Goal: Information Seeking & Learning: Find contact information

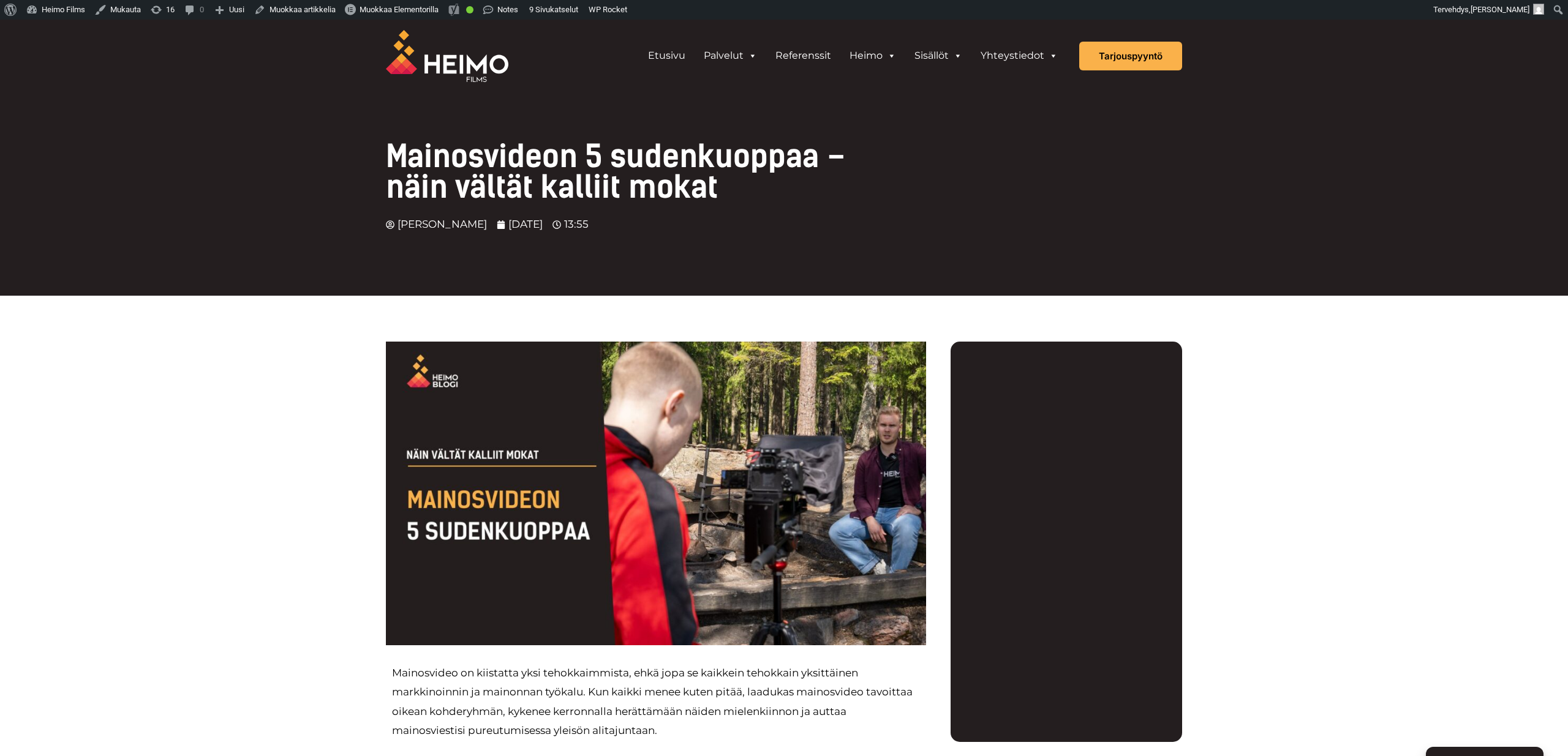
click at [465, 69] on img at bounding box center [447, 56] width 123 height 52
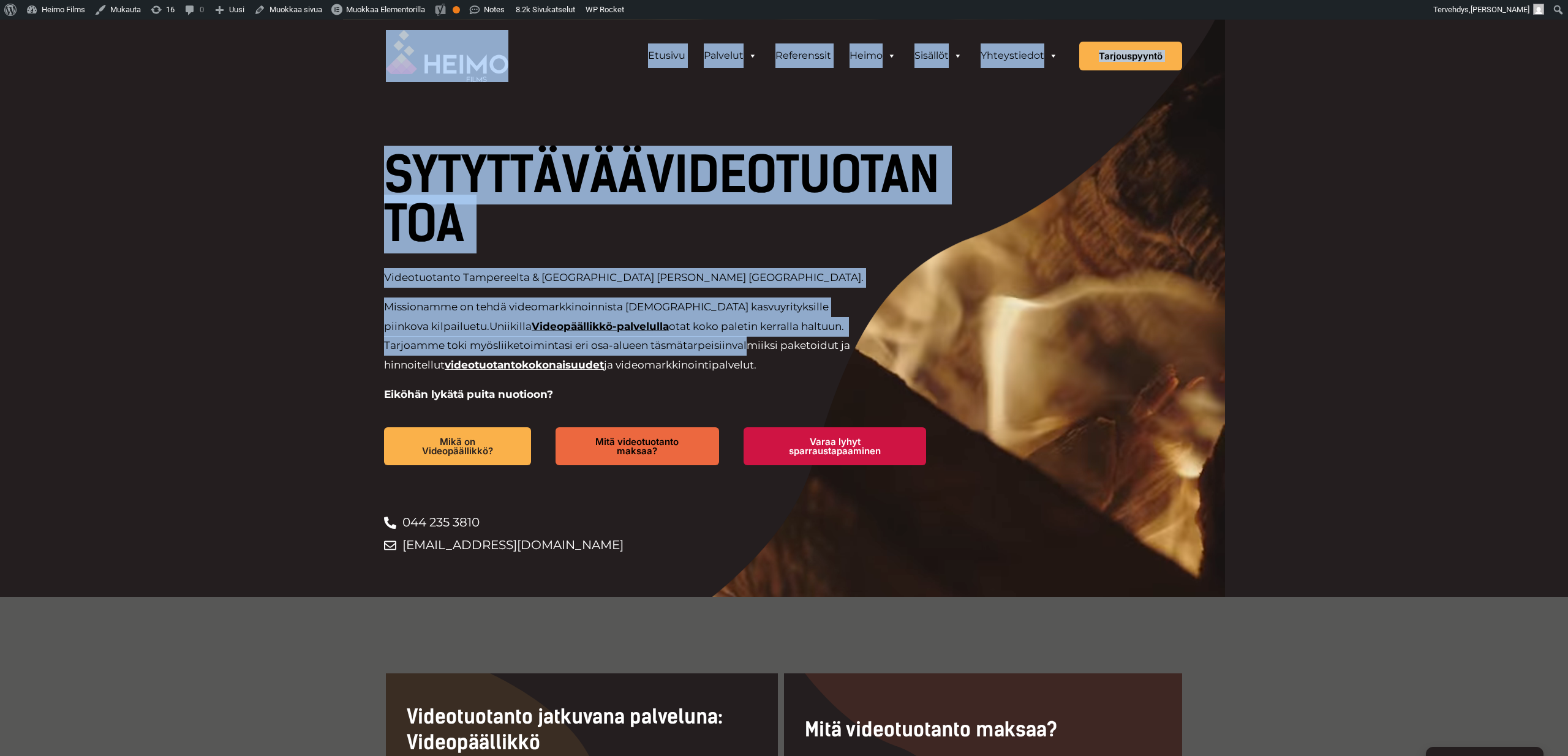
drag, startPoint x: 344, startPoint y: 53, endPoint x: 752, endPoint y: 340, distance: 498.8
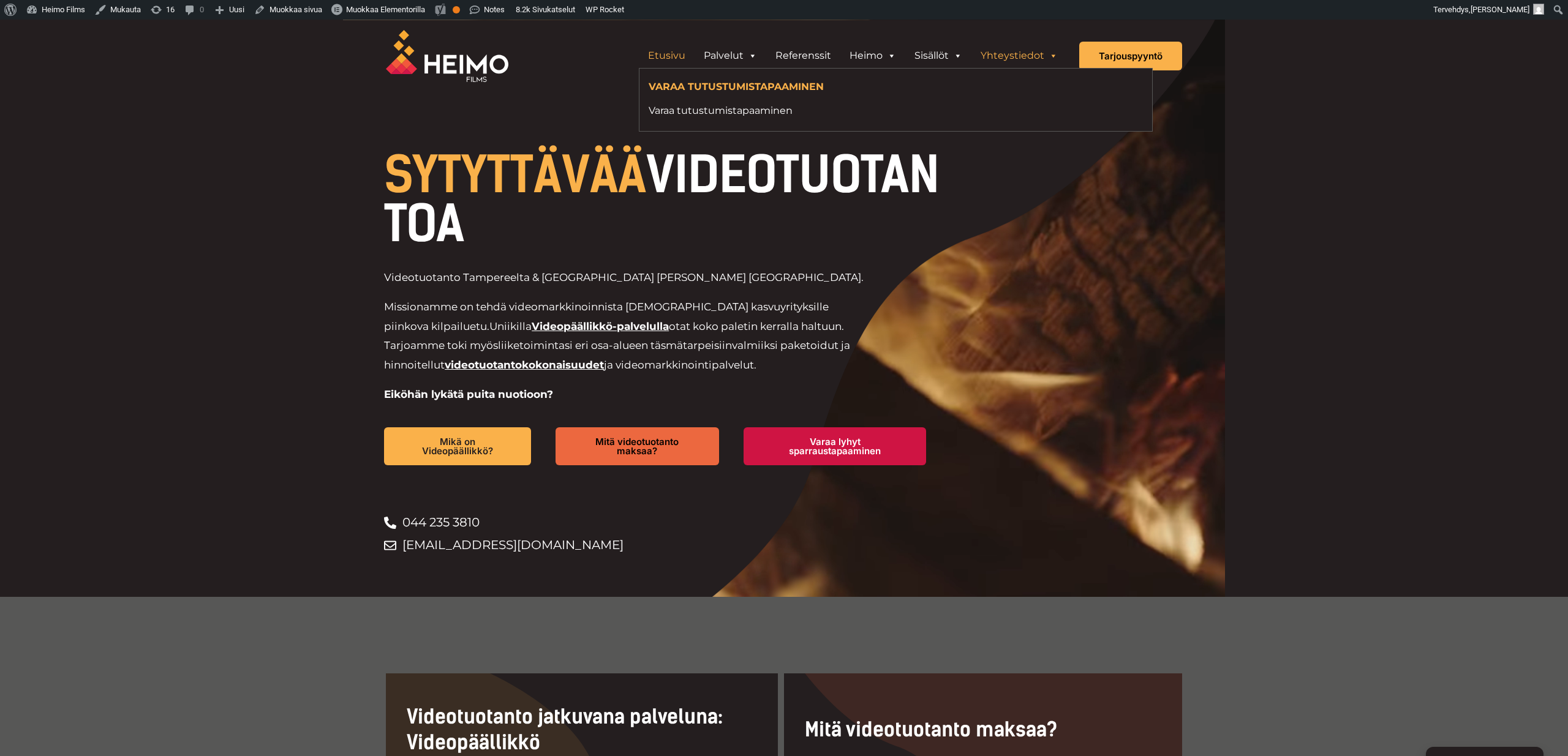
click at [1004, 53] on link "Yhteystiedot" at bounding box center [1019, 55] width 96 height 24
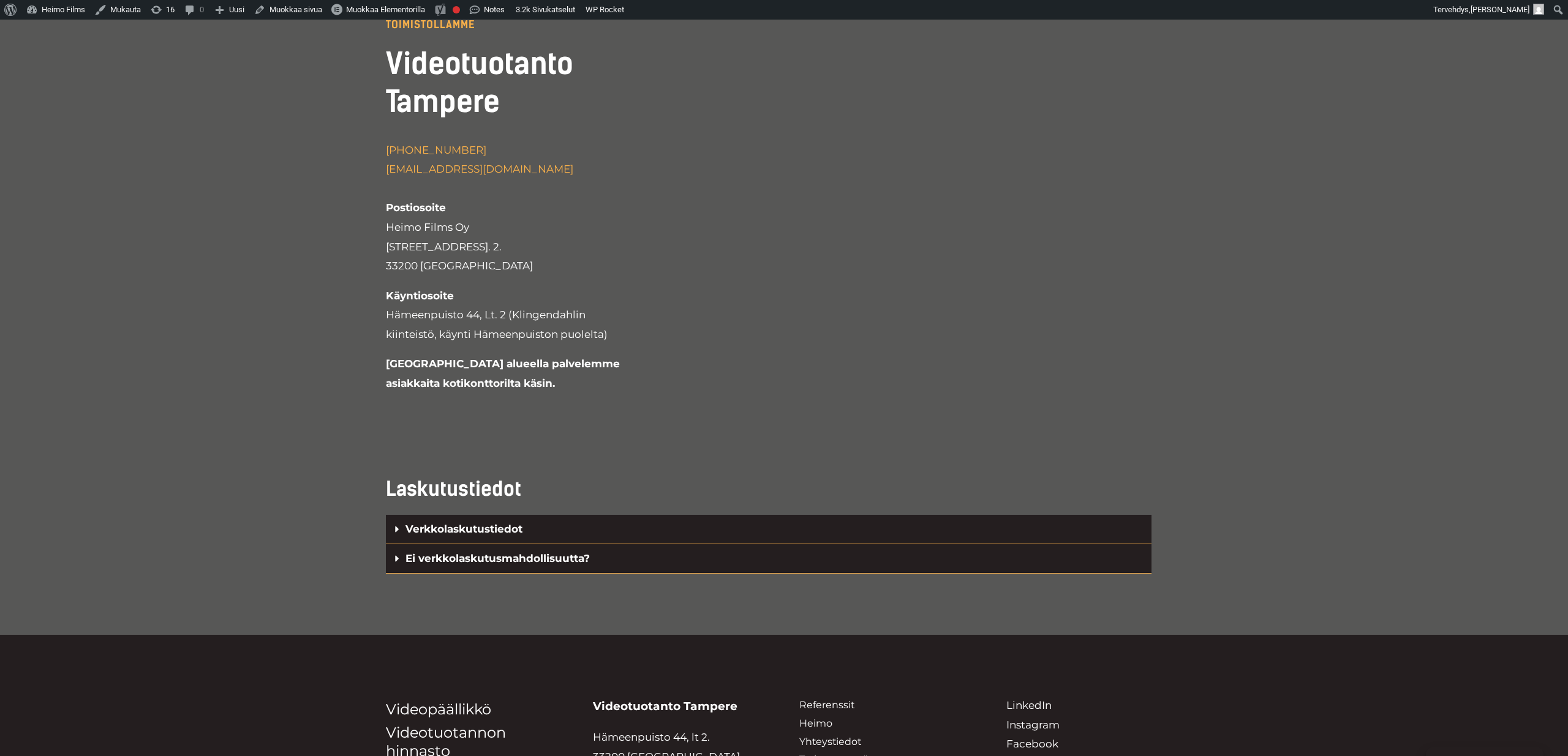
scroll to position [2668, 0]
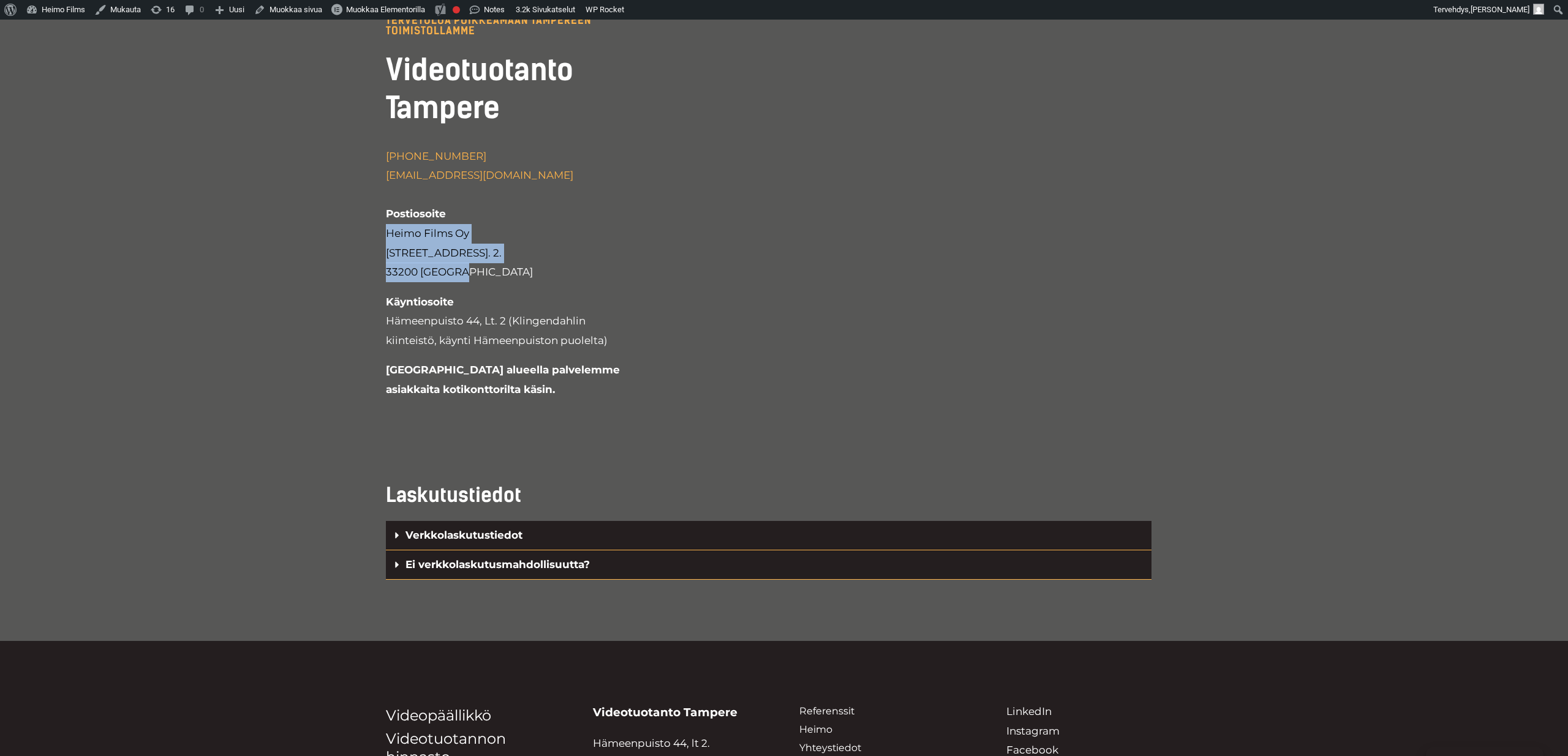
drag, startPoint x: 387, startPoint y: 170, endPoint x: 481, endPoint y: 216, distance: 104.7
click at [481, 216] on p "[PHONE_NUMBER] [EMAIL_ADDRESS][DOMAIN_NAME] Postiosoite Heimo Films Oy [STREET_…" at bounding box center [503, 214] width 235 height 135
copy p "Heimo Films Oy [STREET_ADDRESS]. 2. 33200 [GEOGRAPHIC_DATA]"
